Goal: Check status: Check status

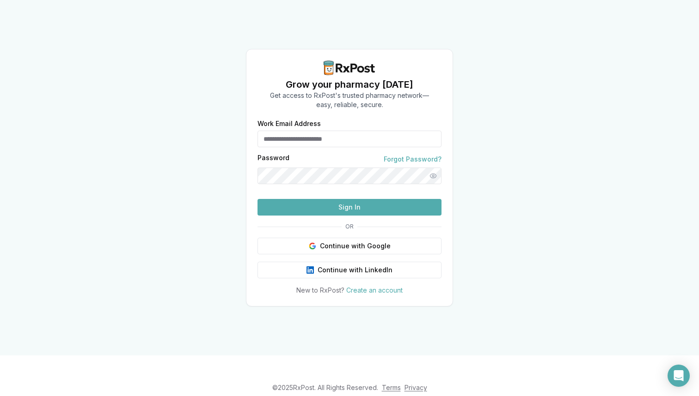
type input "**********"
click at [311, 216] on button "Sign In" at bounding box center [349, 207] width 184 height 17
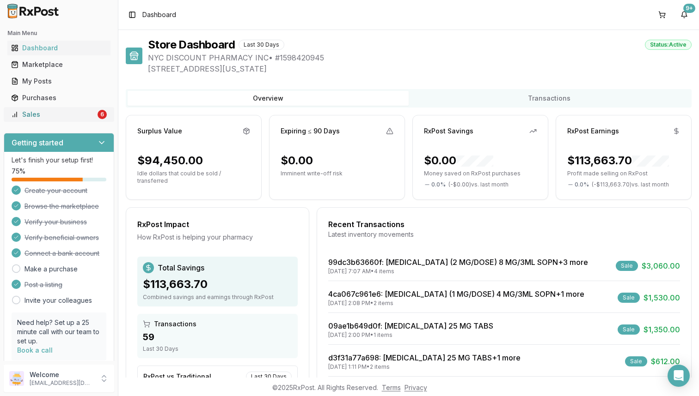
click at [90, 120] on link "Sales 6" at bounding box center [58, 114] width 103 height 17
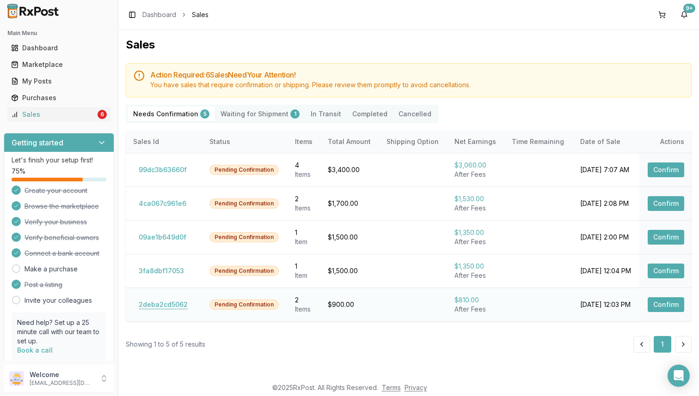
click at [168, 311] on button "2deba2cd5062" at bounding box center [163, 305] width 60 height 15
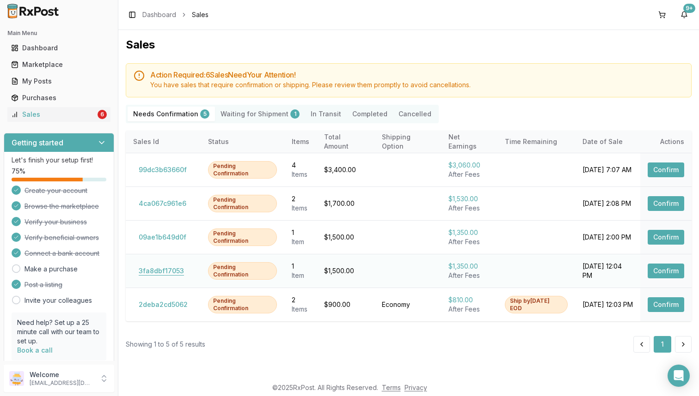
click at [175, 273] on button "3fa8dbf17053" at bounding box center [161, 271] width 56 height 15
click at [171, 239] on button "09ae1b649d0f" at bounding box center [162, 237] width 59 height 15
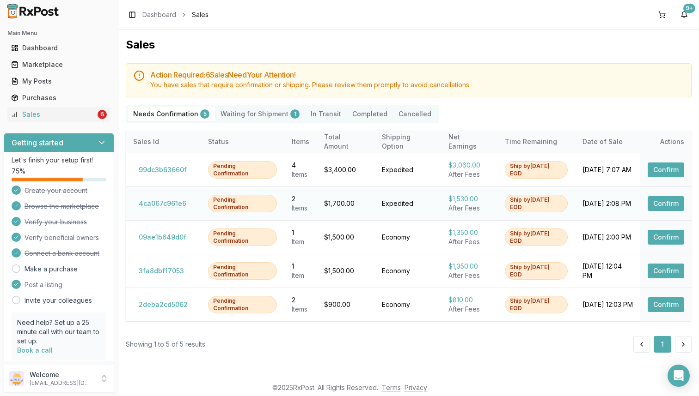
click at [163, 206] on button "4ca067c961e6" at bounding box center [162, 203] width 59 height 15
click at [156, 170] on button "99dc3b63660f" at bounding box center [162, 170] width 59 height 15
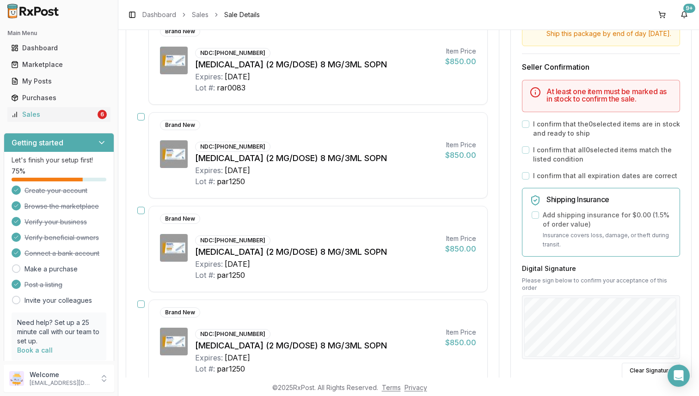
scroll to position [292, 0]
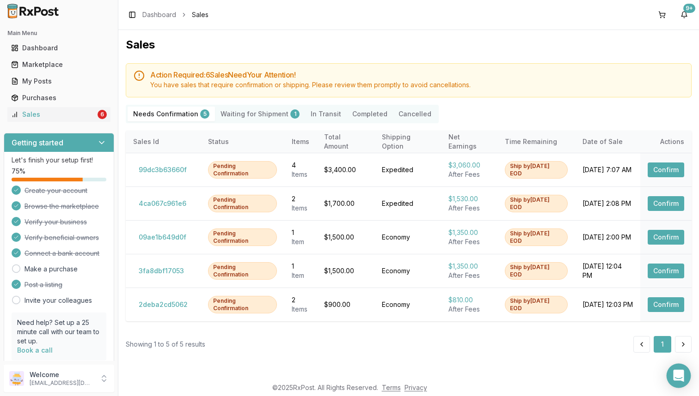
click at [673, 376] on div "Open Intercom Messenger" at bounding box center [678, 376] width 24 height 24
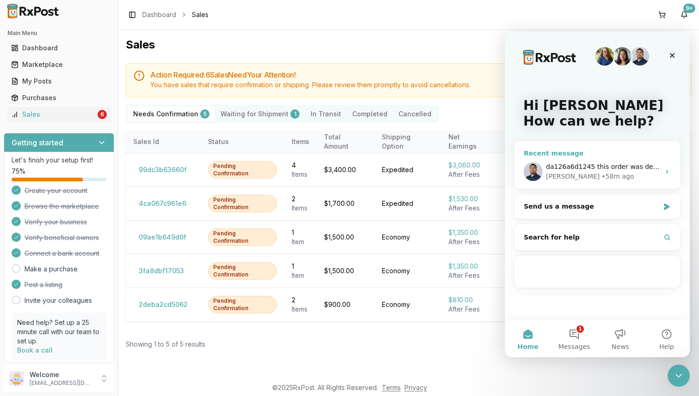
click at [602, 173] on div "[PERSON_NAME] • 58m ago" at bounding box center [603, 177] width 114 height 10
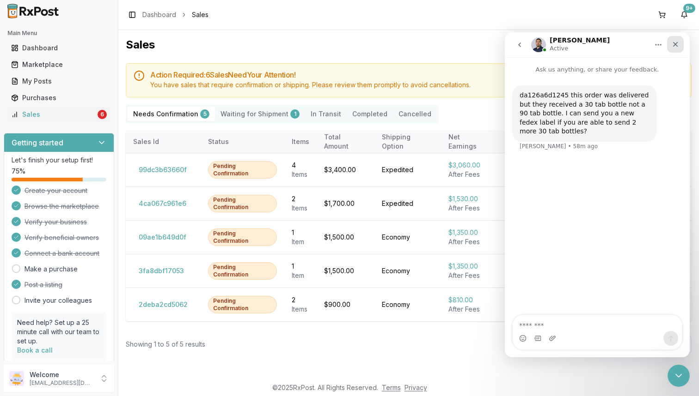
click at [675, 50] on div "Close" at bounding box center [675, 44] width 17 height 17
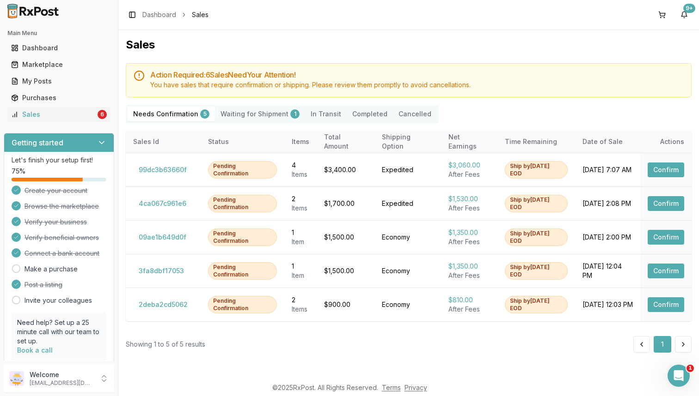
click at [257, 116] on Shipment "Waiting for Shipment 1" at bounding box center [260, 114] width 90 height 15
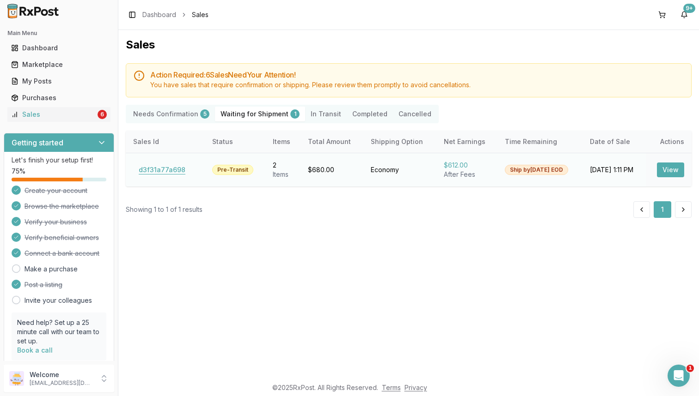
click at [145, 169] on button "d3f31a77a698" at bounding box center [162, 170] width 58 height 15
